Goal: Register for event/course

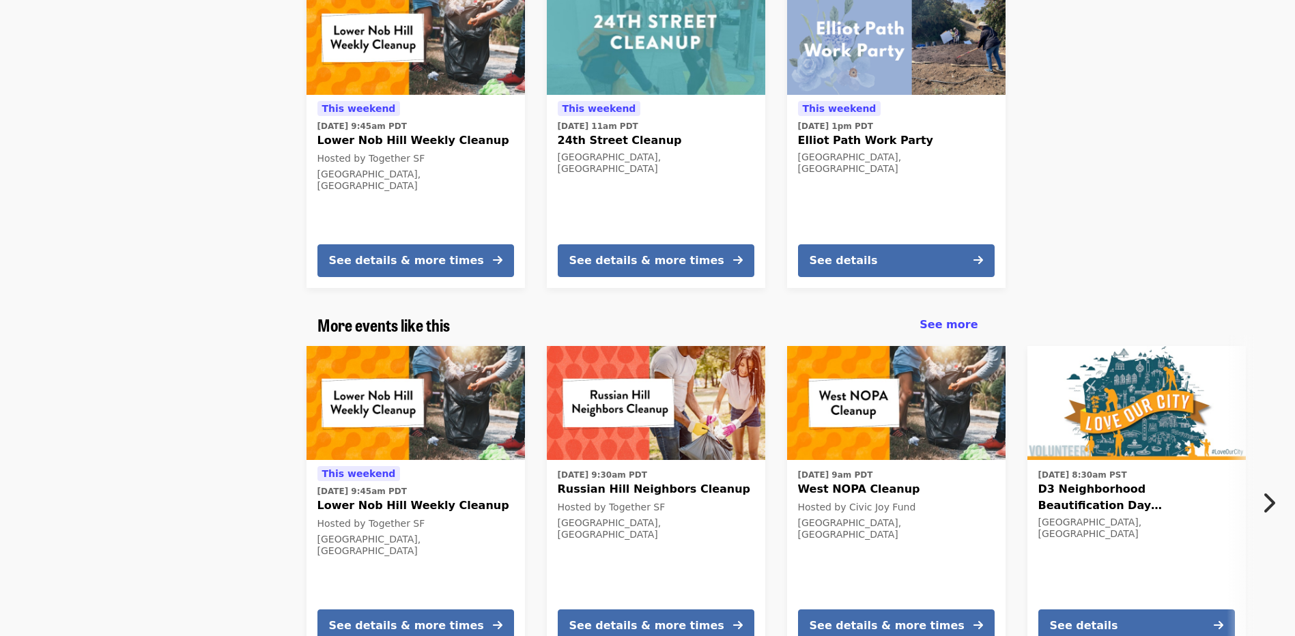
scroll to position [1639, 0]
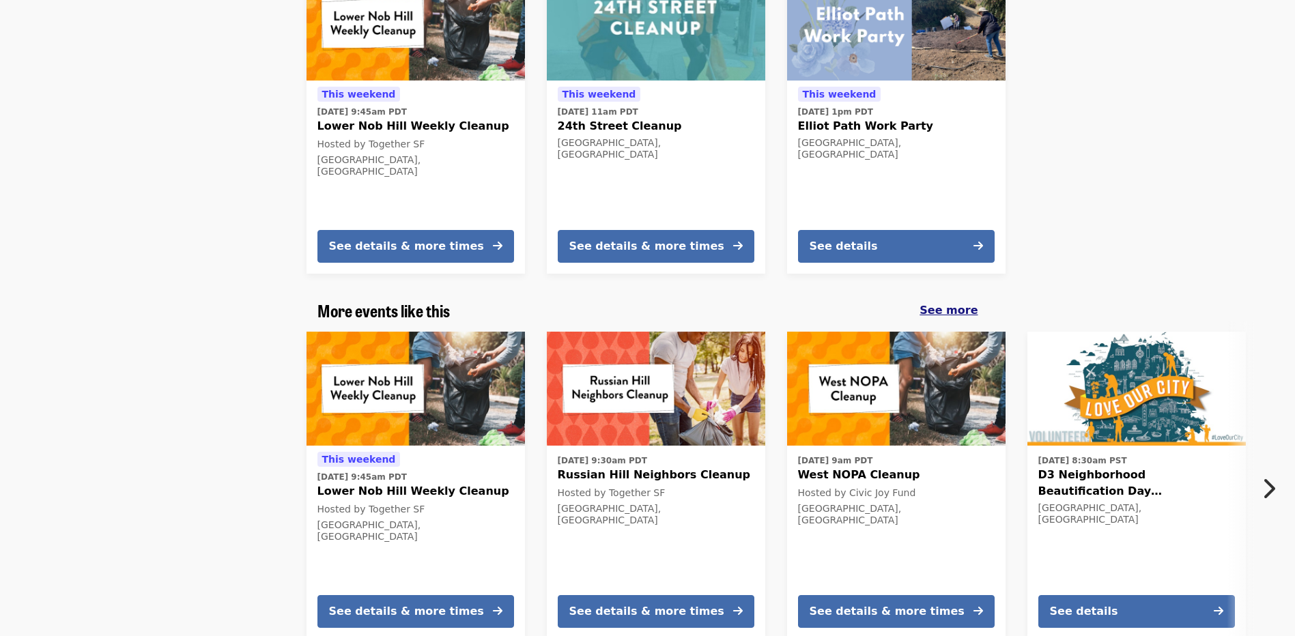
click at [955, 304] on span "See more" at bounding box center [949, 310] width 58 height 13
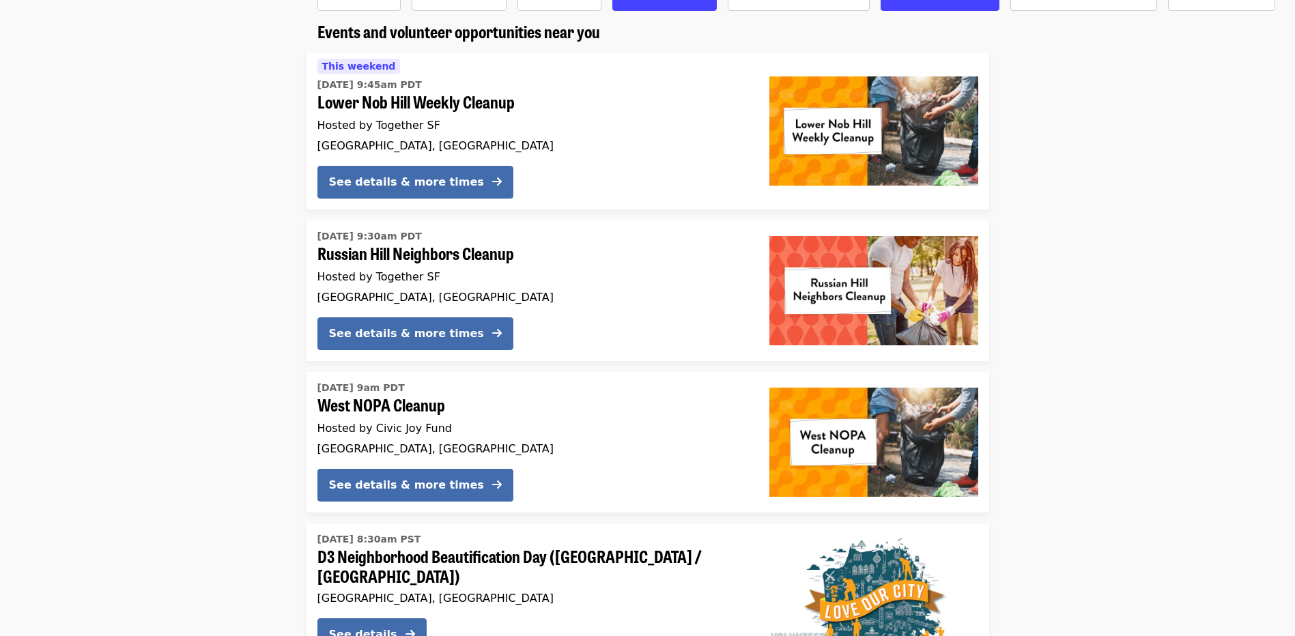
scroll to position [205, 0]
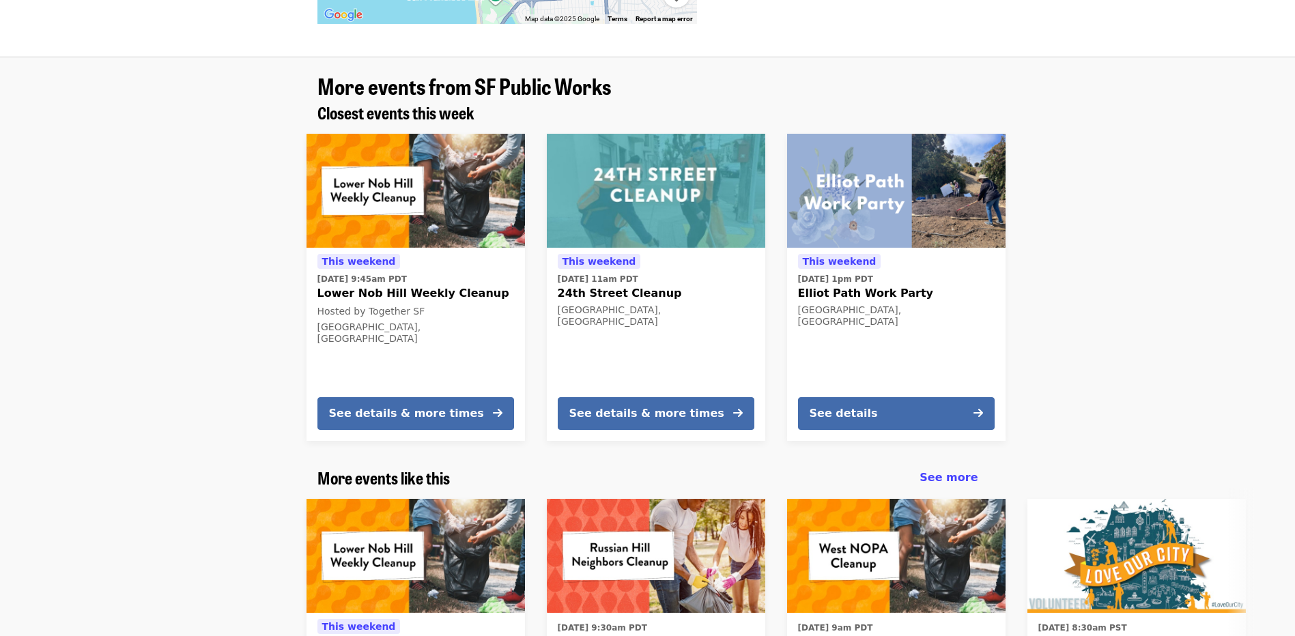
scroll to position [1591, 0]
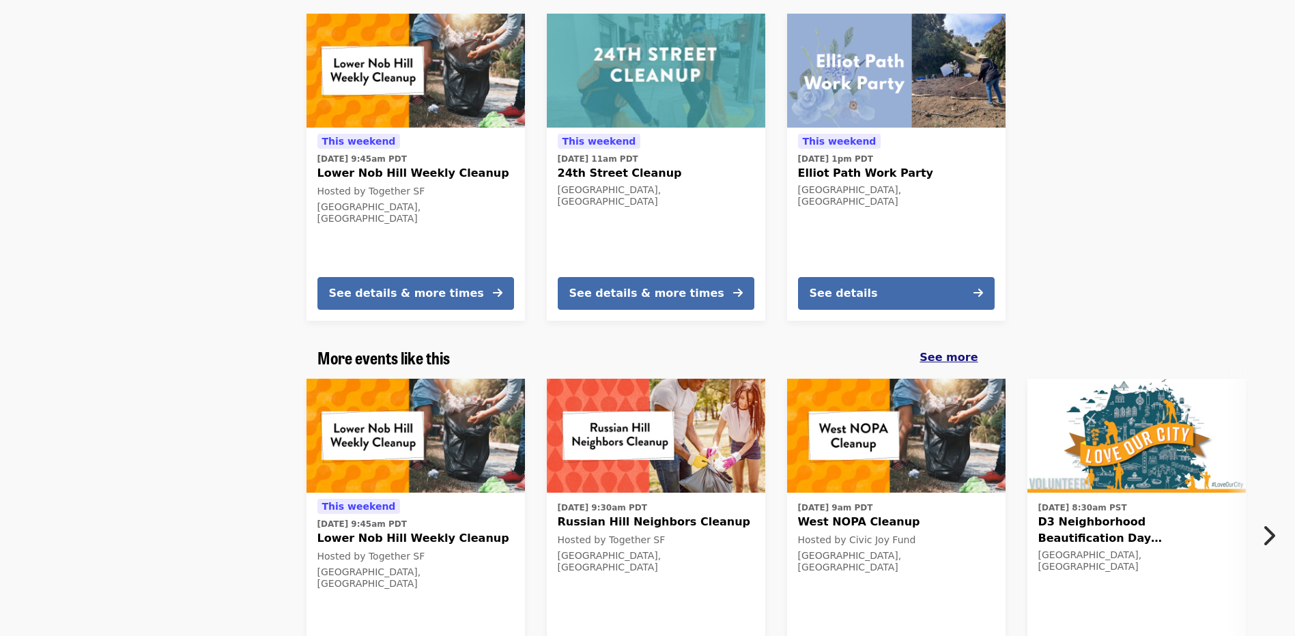
click at [935, 351] on span "See more" at bounding box center [949, 357] width 58 height 13
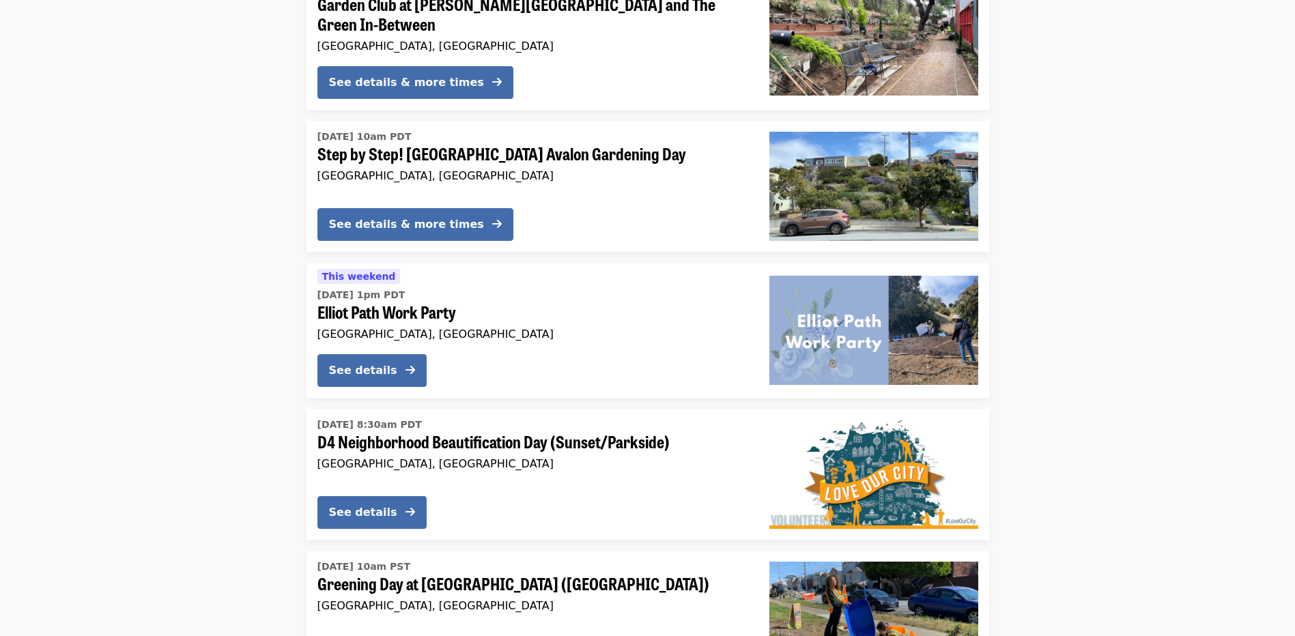
scroll to position [1639, 0]
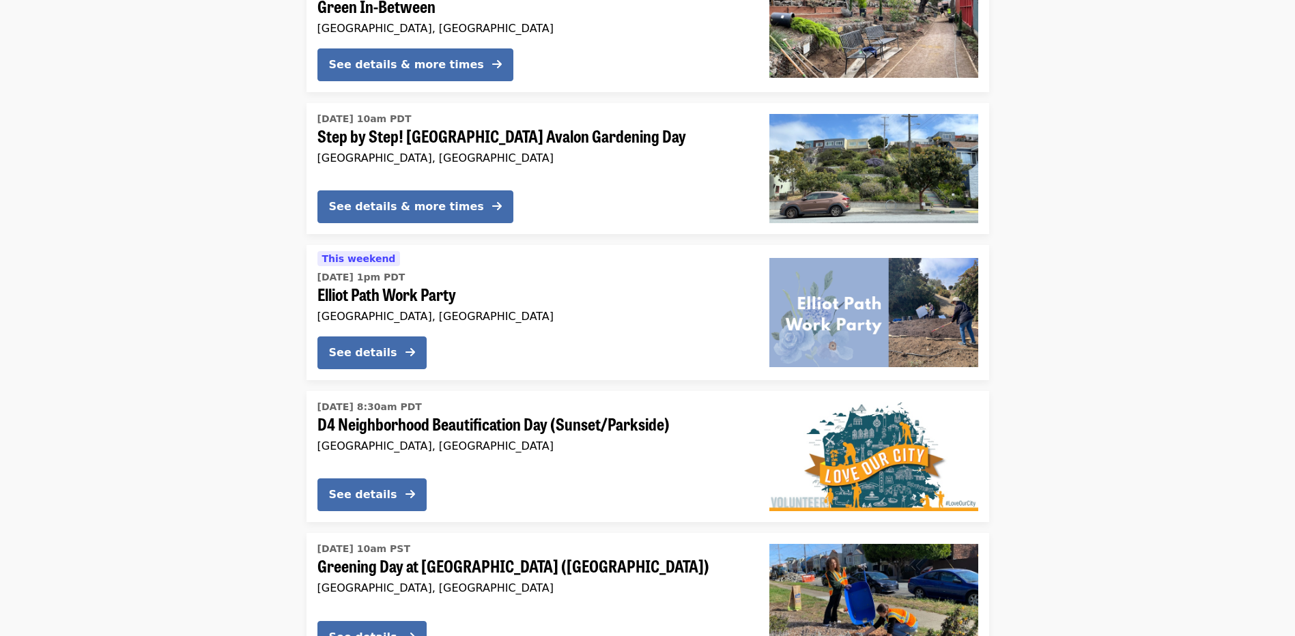
click at [380, 414] on span "D4 Neighborhood Beautification Day (Sunset/Parkside)" at bounding box center [532, 424] width 430 height 20
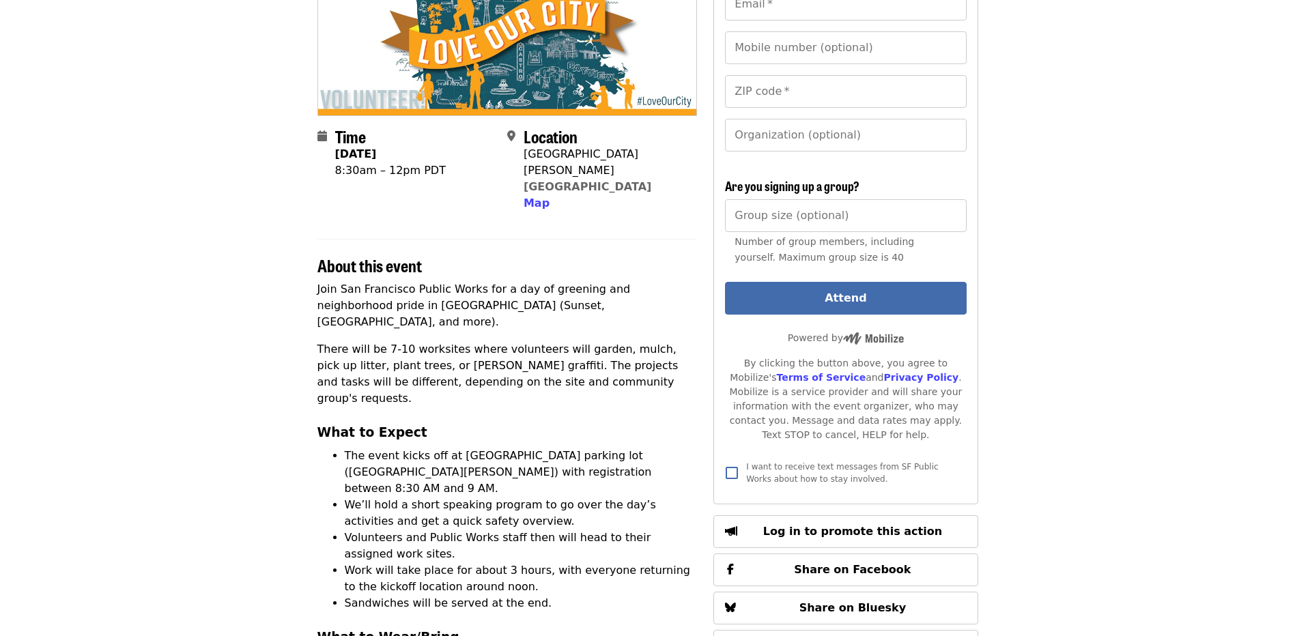
scroll to position [205, 0]
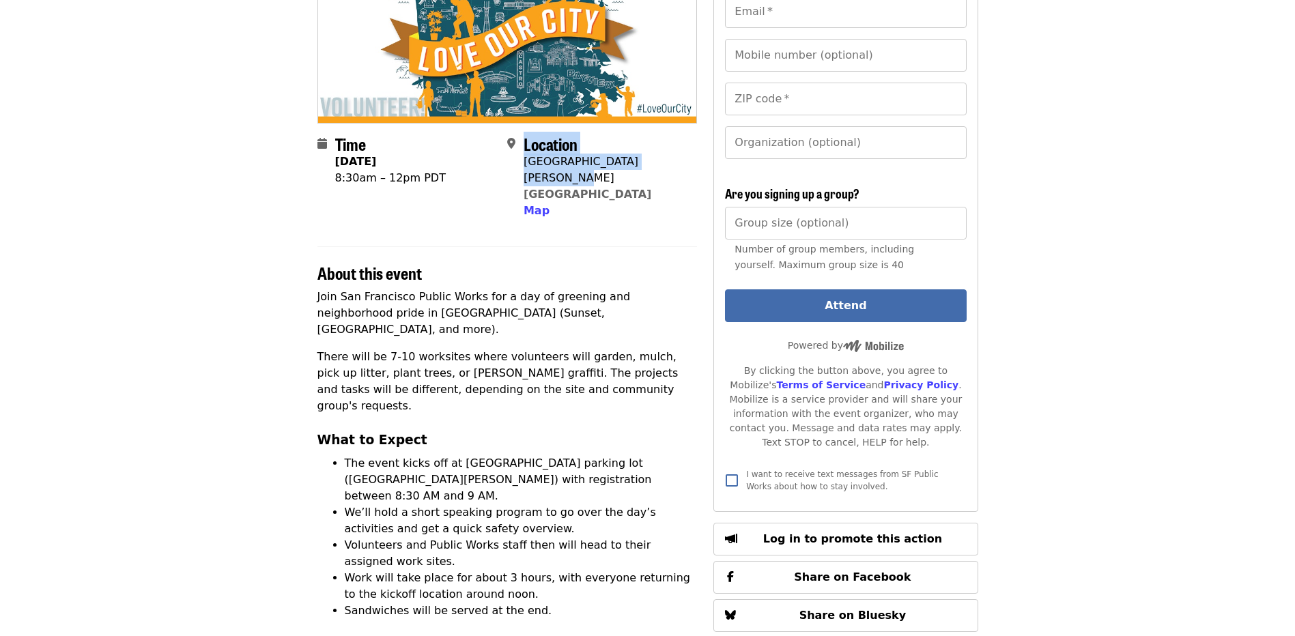
drag, startPoint x: 528, startPoint y: 163, endPoint x: 662, endPoint y: 165, distance: 133.8
click at [662, 165] on div "Location [STREET_ADDRESS][PERSON_NAME] Map" at bounding box center [596, 176] width 179 height 85
click at [668, 165] on div "Location [STREET_ADDRESS][PERSON_NAME] Map" at bounding box center [596, 176] width 179 height 85
drag, startPoint x: 664, startPoint y: 162, endPoint x: 523, endPoint y: 163, distance: 140.6
click at [523, 163] on div "Location [STREET_ADDRESS][PERSON_NAME] Map" at bounding box center [596, 176] width 179 height 85
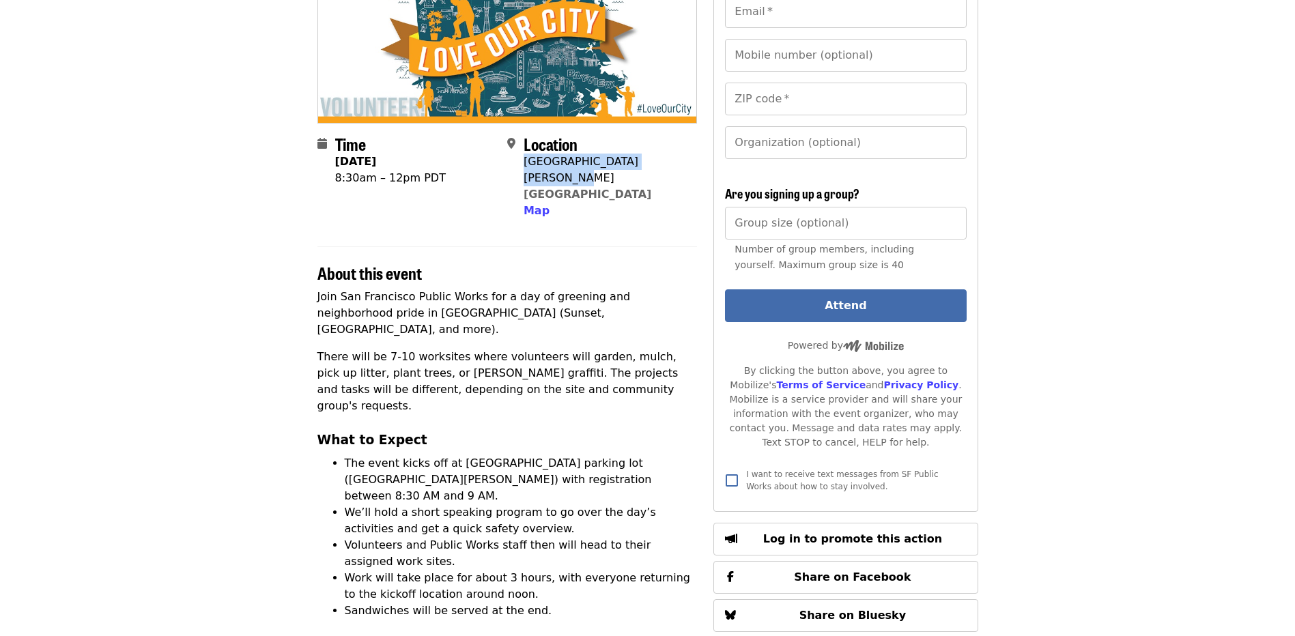
drag, startPoint x: 523, startPoint y: 163, endPoint x: 556, endPoint y: 161, distance: 33.5
copy div "[GEOGRAPHIC_DATA][PERSON_NAME]"
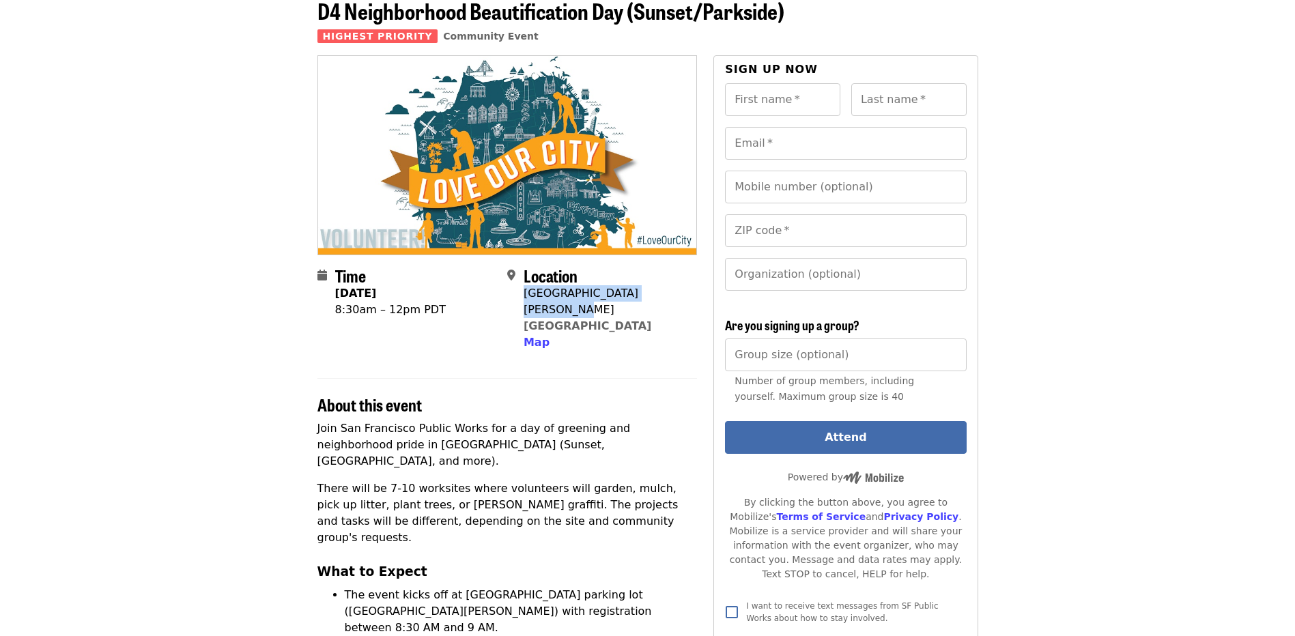
scroll to position [0, 0]
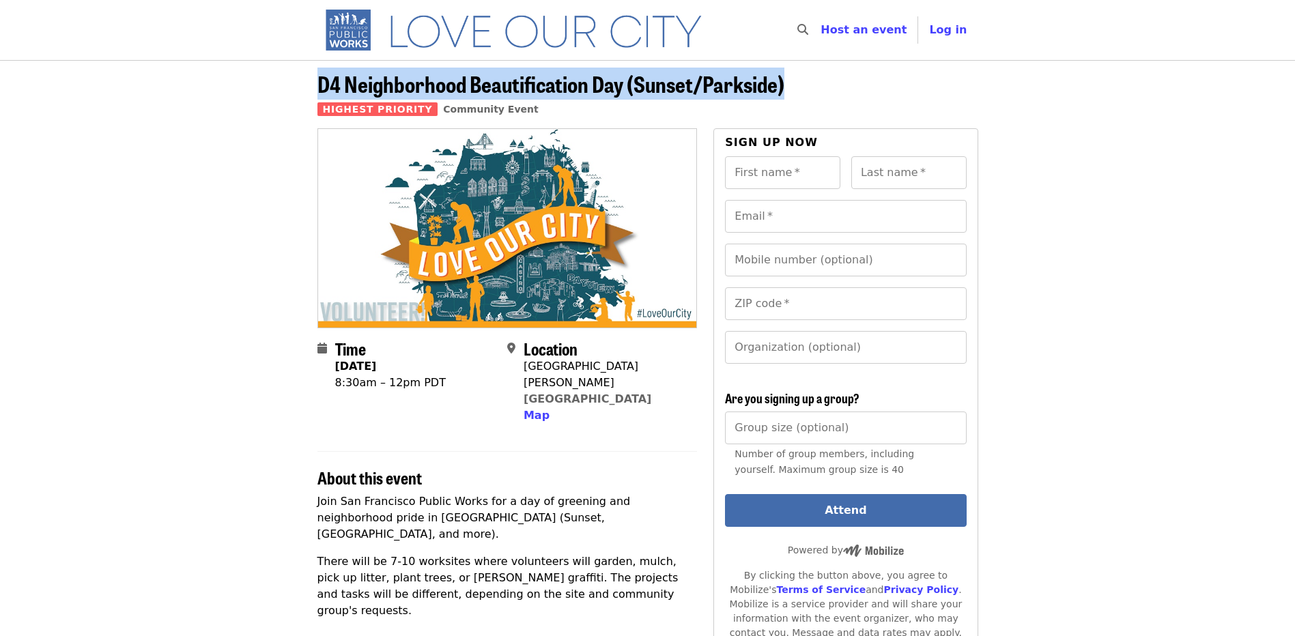
drag, startPoint x: 753, startPoint y: 86, endPoint x: 315, endPoint y: 95, distance: 438.4
click at [315, 95] on div "D4 Neighborhood Beautification Day (Sunset/Parkside) Highest Priority Community…" at bounding box center [648, 100] width 683 height 57
copy span "D4 Neighborhood Beautification Day (Sunset/Parkside)"
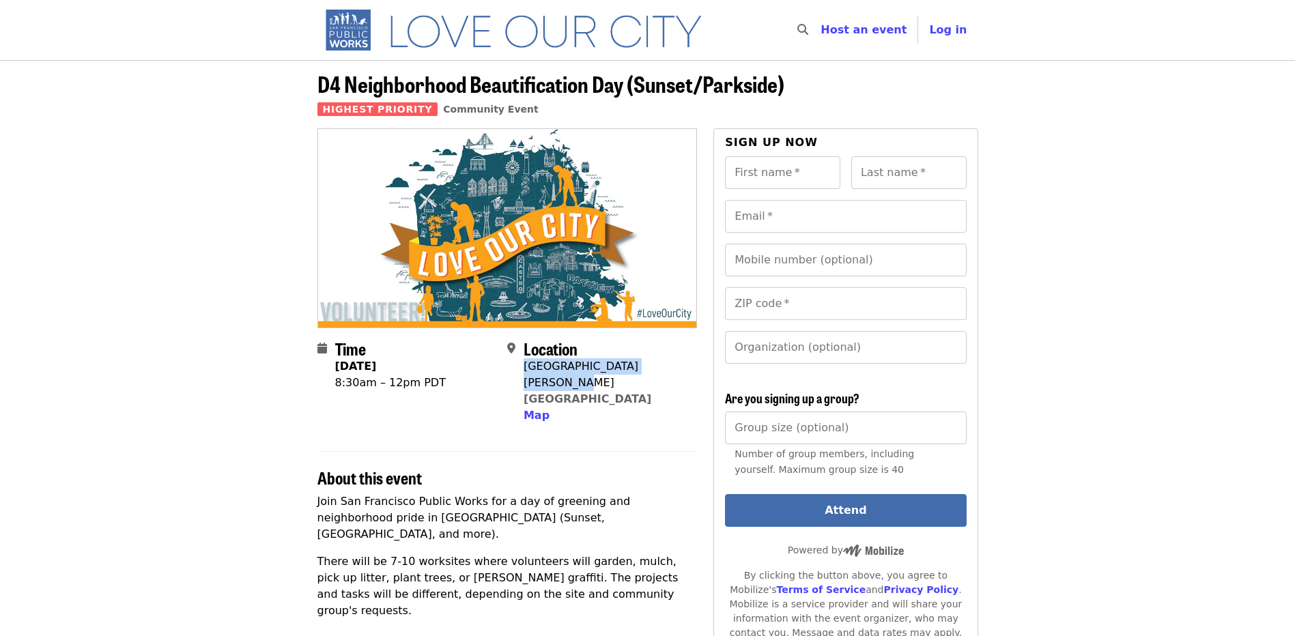
drag, startPoint x: 664, startPoint y: 369, endPoint x: 526, endPoint y: 371, distance: 137.9
click at [526, 371] on div "Location [STREET_ADDRESS][PERSON_NAME] Map" at bounding box center [596, 381] width 179 height 85
copy div "[GEOGRAPHIC_DATA][PERSON_NAME]"
